Goal: Check status: Check status

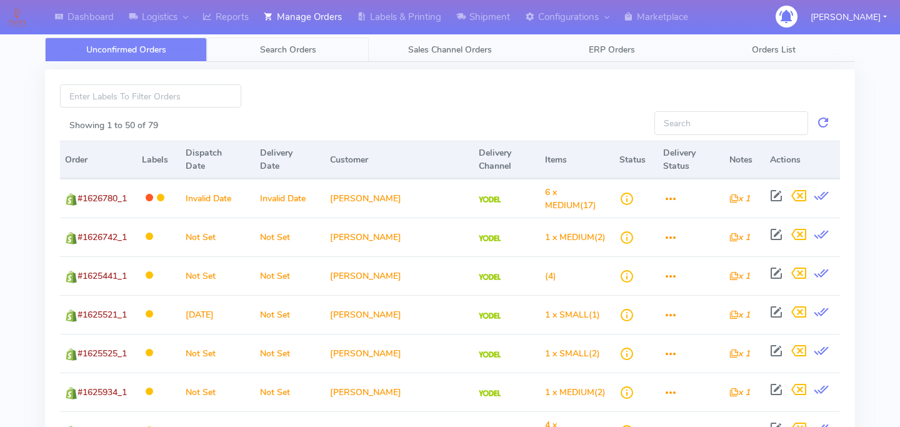
click at [285, 56] on link "Search Orders" at bounding box center [288, 49] width 162 height 24
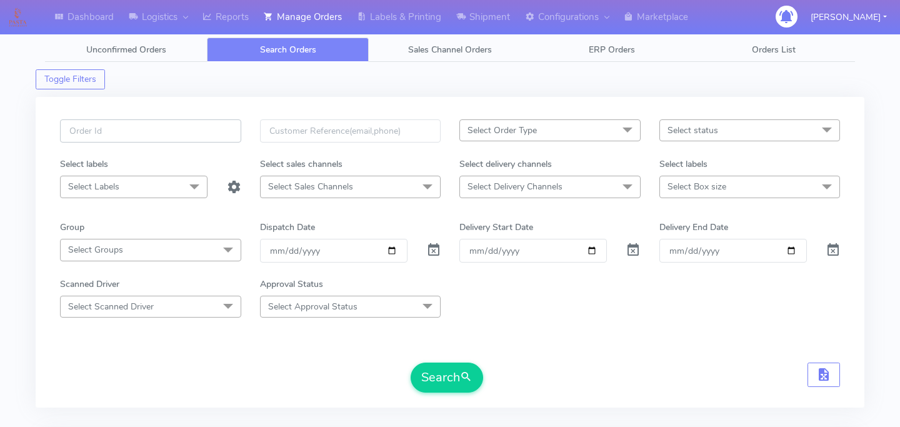
click at [192, 126] on input "text" at bounding box center [150, 130] width 181 height 23
paste input "1624432"
type input "1624432"
click at [436, 249] on span at bounding box center [433, 253] width 15 height 12
click at [459, 374] on button "Search" at bounding box center [447, 377] width 72 height 30
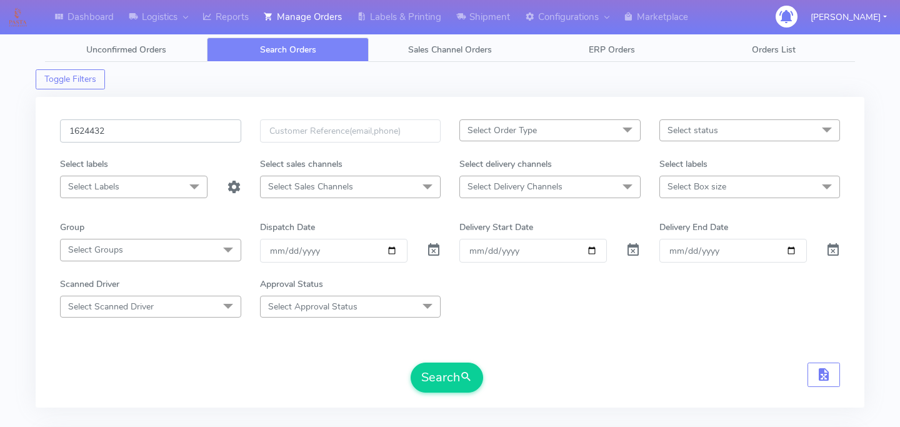
click at [120, 125] on input "1624432" at bounding box center [150, 130] width 181 height 23
paste input "1626869"
type input "1626869"
click at [426, 390] on button "Search" at bounding box center [447, 377] width 72 height 30
click at [152, 124] on input "1626869" at bounding box center [150, 130] width 181 height 23
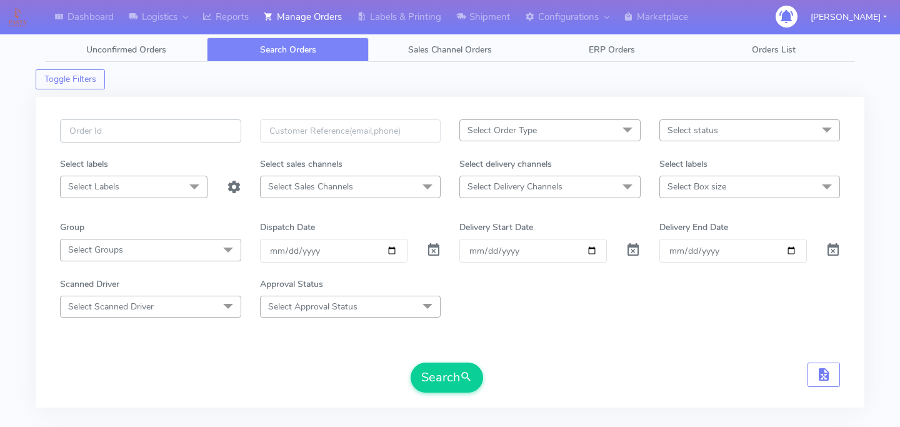
paste input "1629409"
type input "1629409"
click at [447, 370] on button "Search" at bounding box center [447, 377] width 72 height 30
click at [139, 127] on input "1629409" at bounding box center [150, 130] width 181 height 23
paste input "1629405"
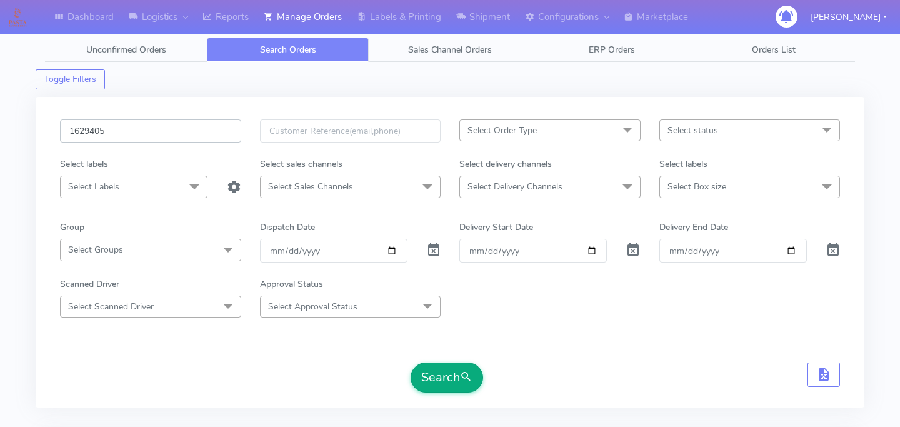
type input "1629405"
click at [439, 376] on button "Search" at bounding box center [447, 377] width 72 height 30
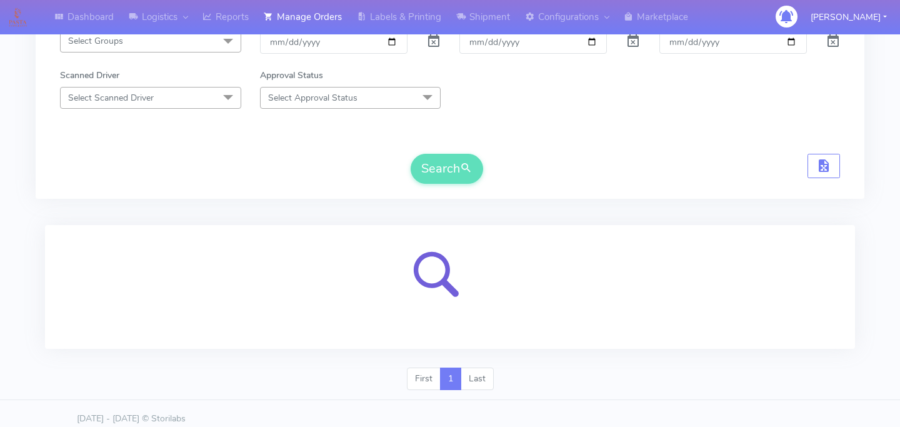
scroll to position [219, 0]
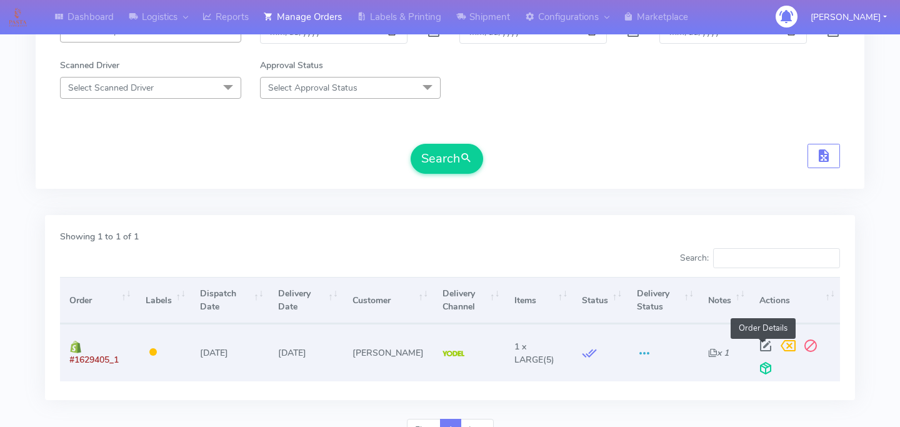
click at [763, 342] on span at bounding box center [765, 348] width 22 height 12
select select "5"
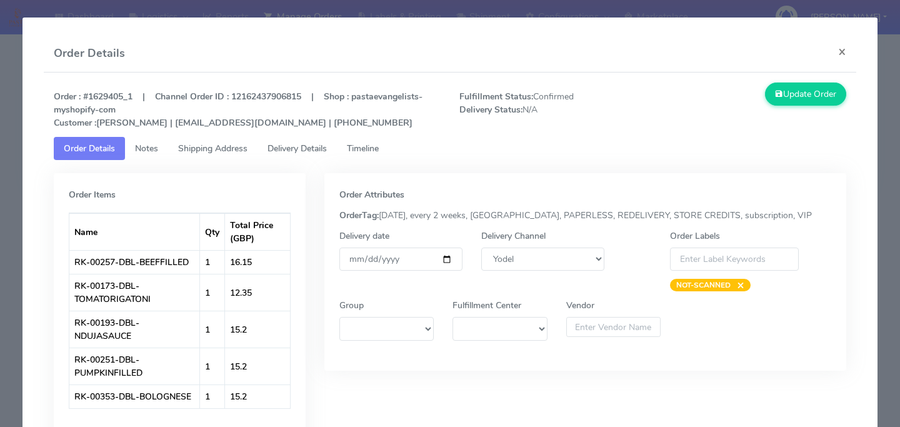
click at [304, 153] on span "Delivery Details" at bounding box center [296, 148] width 59 height 12
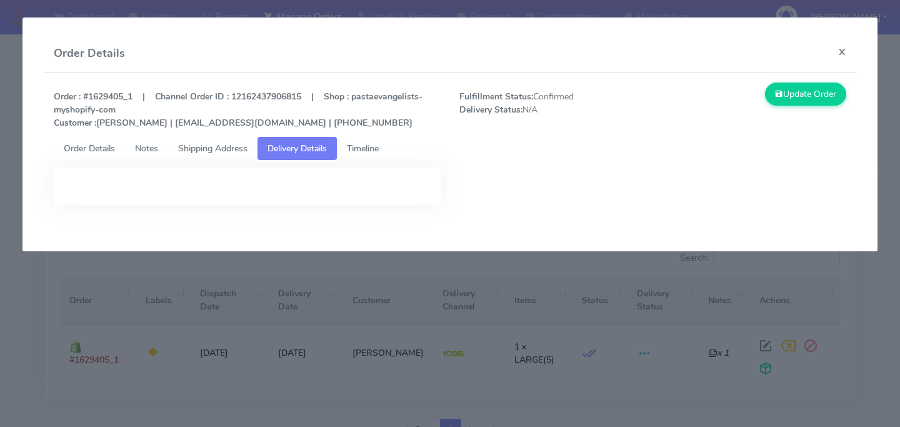
click at [379, 147] on span "Timeline" at bounding box center [363, 148] width 32 height 12
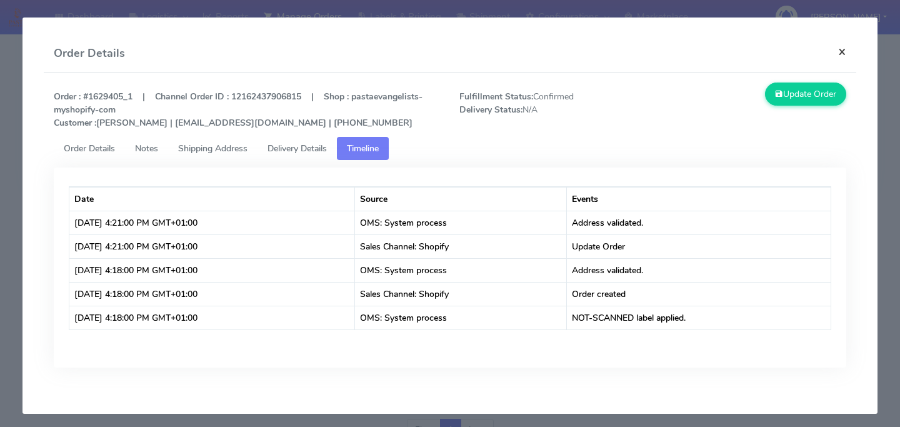
click at [837, 52] on button "×" at bounding box center [842, 51] width 28 height 33
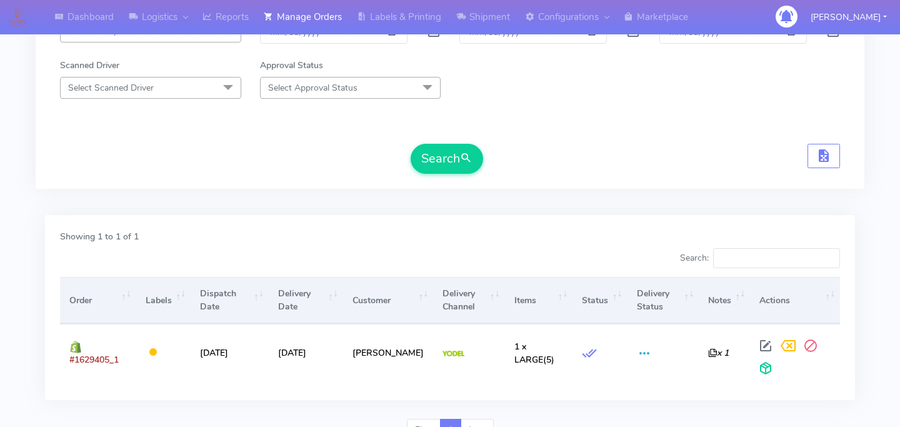
scroll to position [0, 0]
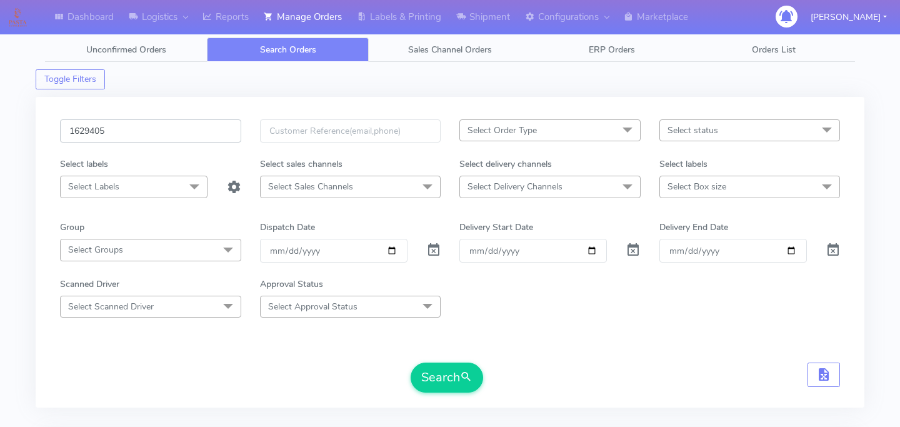
click at [146, 136] on input "1629405" at bounding box center [150, 130] width 181 height 23
paste input "1629593"
type input "1629593"
click at [444, 376] on button "Search" at bounding box center [447, 377] width 72 height 30
click at [154, 139] on input "1629593" at bounding box center [150, 130] width 181 height 23
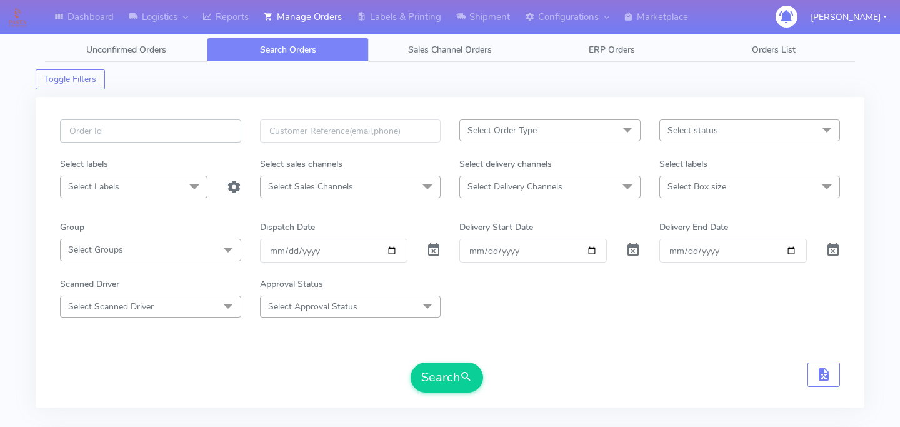
paste input "1628211"
type input "1628211"
click at [452, 391] on button "Search" at bounding box center [447, 377] width 72 height 30
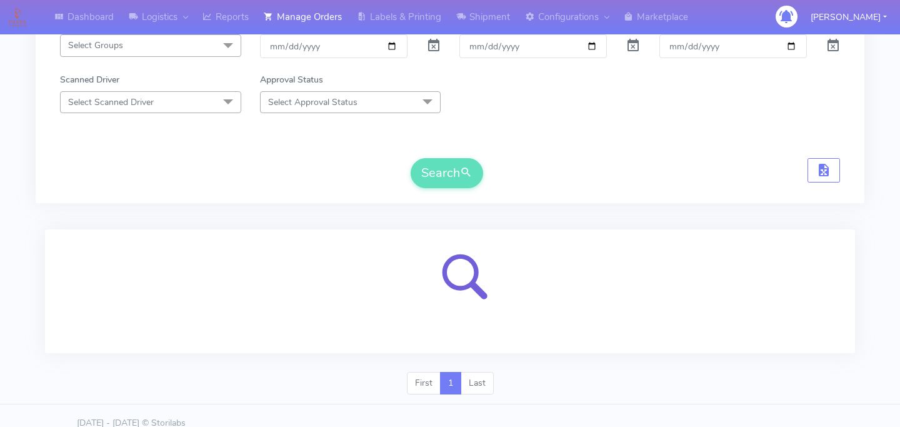
scroll to position [219, 0]
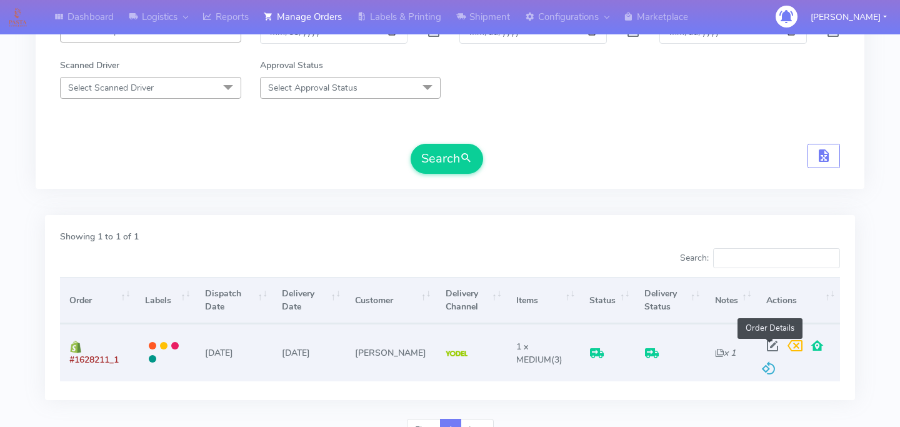
click at [771, 348] on span at bounding box center [772, 348] width 22 height 12
select select "5"
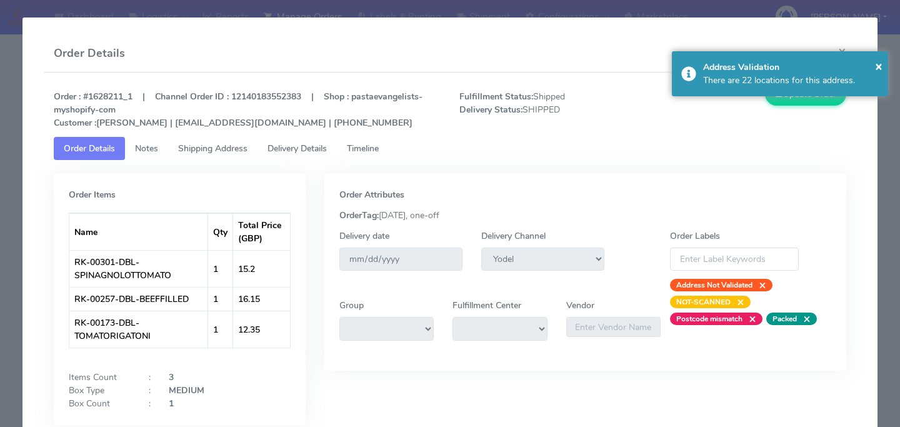
click at [320, 147] on span "Delivery Details" at bounding box center [296, 148] width 59 height 12
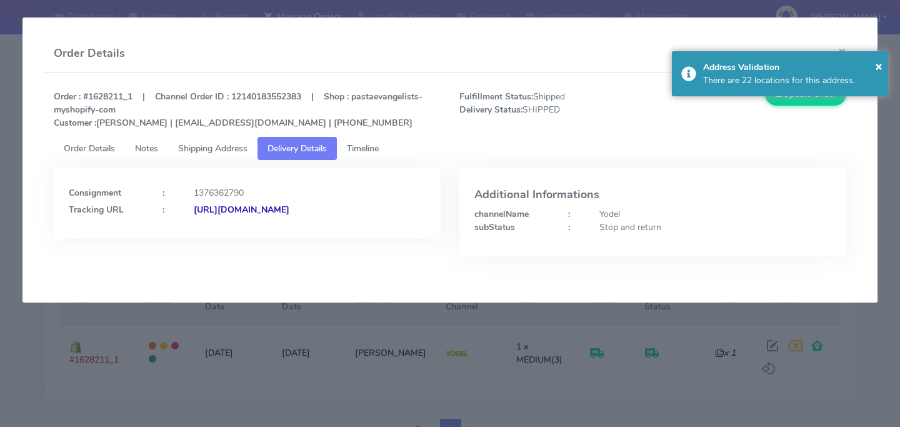
click at [368, 151] on span "Timeline" at bounding box center [363, 148] width 32 height 12
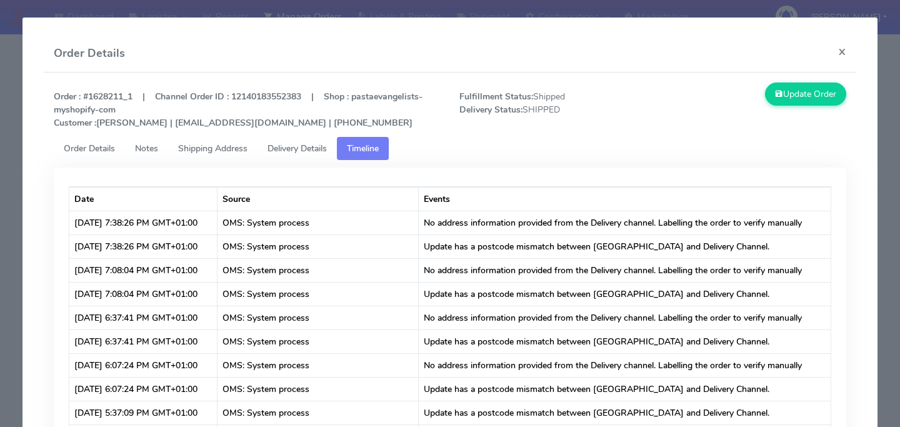
click at [10, 165] on modal-container "Order Details × Order : #1628211_1 | Channel Order ID : 12140183552383 | Shop :…" at bounding box center [450, 213] width 900 height 427
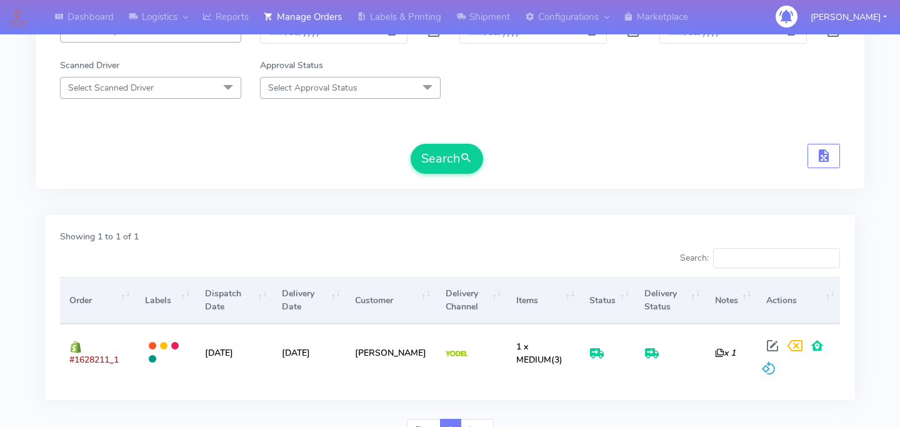
scroll to position [0, 0]
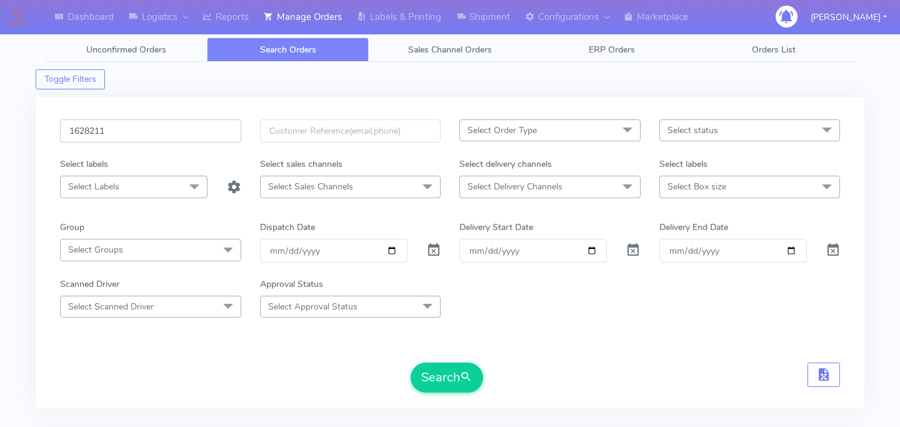
click at [147, 139] on input "1628211" at bounding box center [150, 130] width 181 height 23
paste input "1627011"
type input "1627011"
click at [455, 352] on form "1627011 Select Order Type Select All MEALS ATAVI One Off Pasta Club Gift Kit Ev…" at bounding box center [450, 255] width 780 height 273
click at [454, 367] on button "Search" at bounding box center [447, 377] width 72 height 30
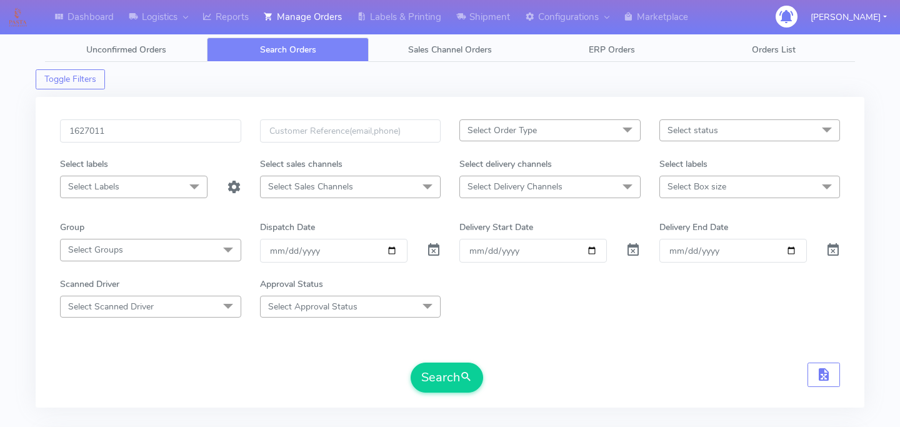
click at [174, 116] on div "1627011 Select Order Type Select All MEALS ATAVI One Off Pasta Club Gift Kit Ev…" at bounding box center [450, 252] width 829 height 311
click at [175, 134] on input "1627011" at bounding box center [150, 130] width 181 height 23
paste input "1629390"
type input "1629390"
click at [435, 387] on button "Search" at bounding box center [447, 377] width 72 height 30
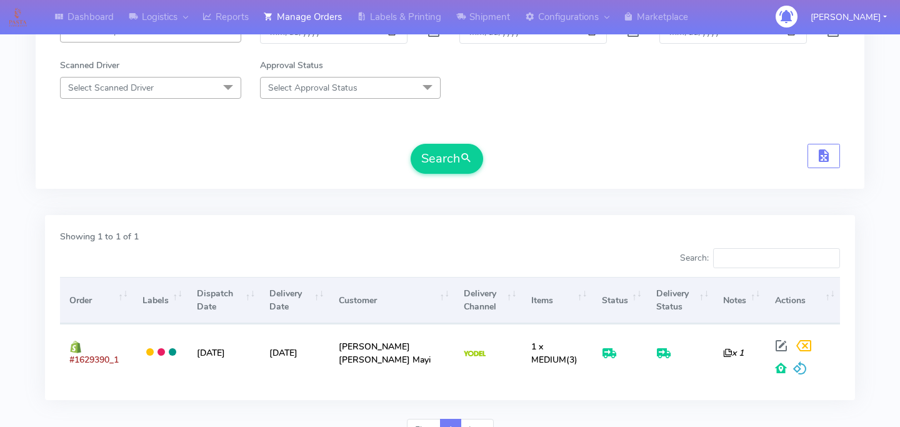
scroll to position [241, 0]
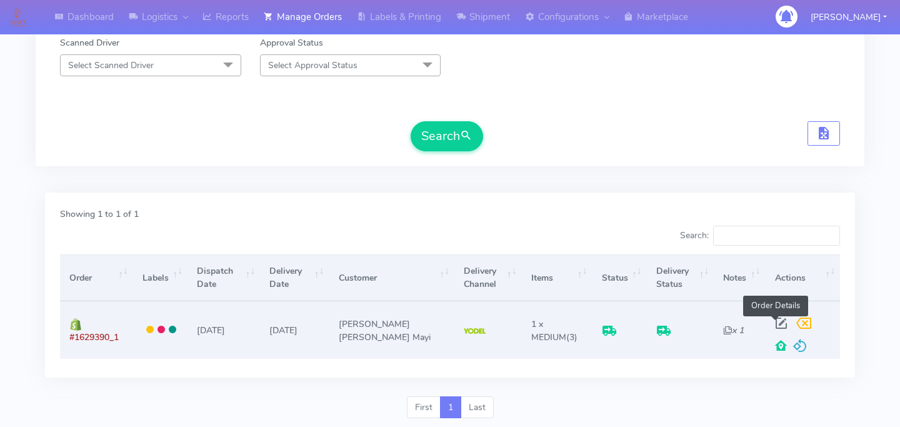
click at [774, 320] on span at bounding box center [781, 326] width 22 height 12
select select "5"
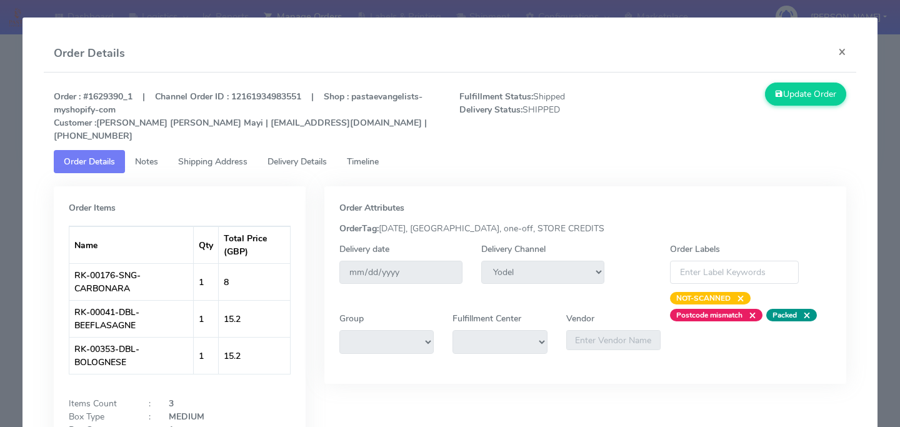
click at [308, 150] on link "Delivery Details" at bounding box center [296, 161] width 79 height 23
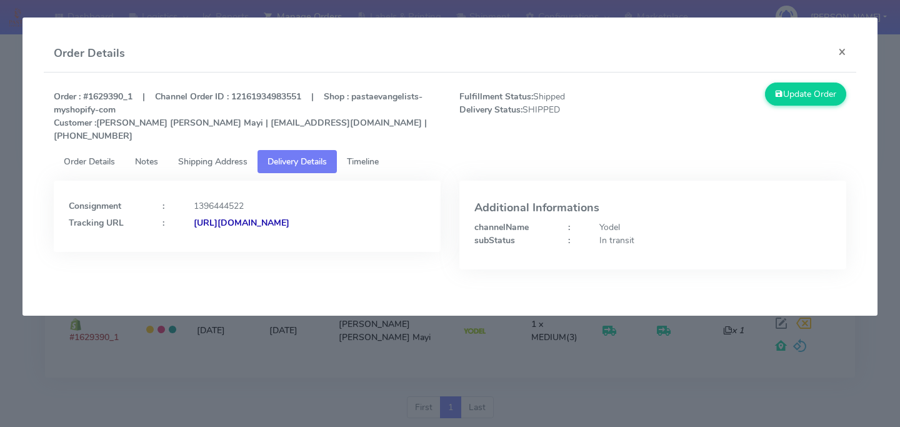
click at [386, 153] on link "Timeline" at bounding box center [363, 161] width 52 height 23
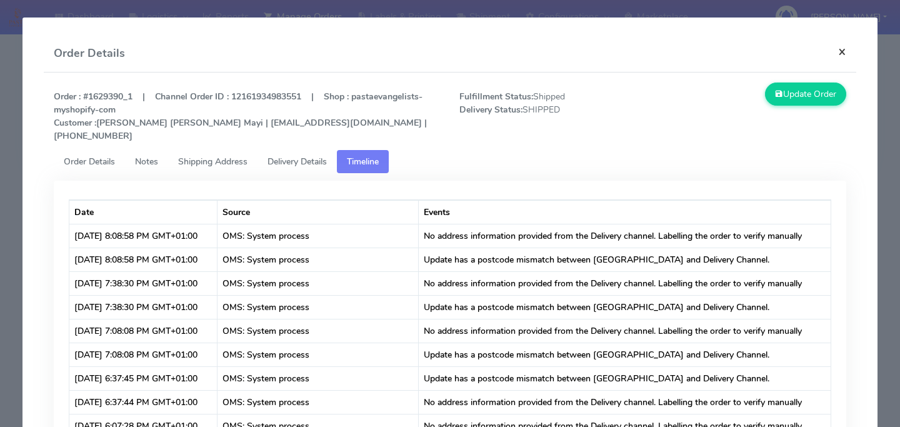
click at [839, 49] on button "×" at bounding box center [842, 51] width 28 height 33
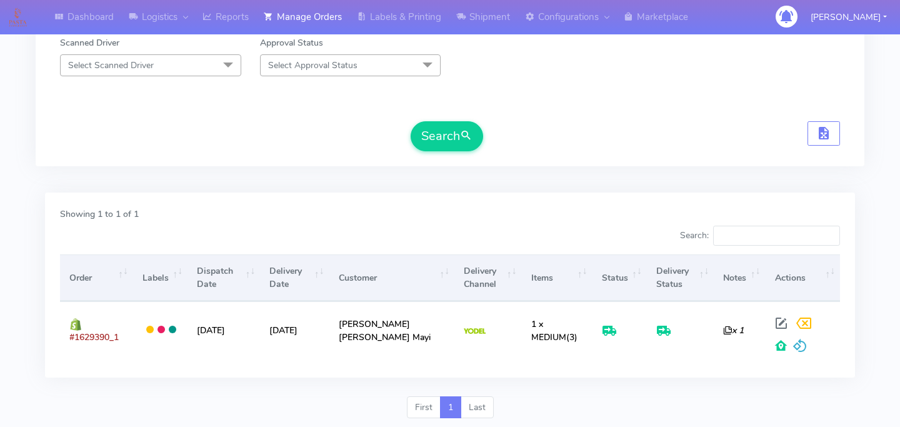
click at [538, 222] on div "Showing 1 to 1 of 1" at bounding box center [450, 216] width 799 height 18
